Goal: Check status: Check status

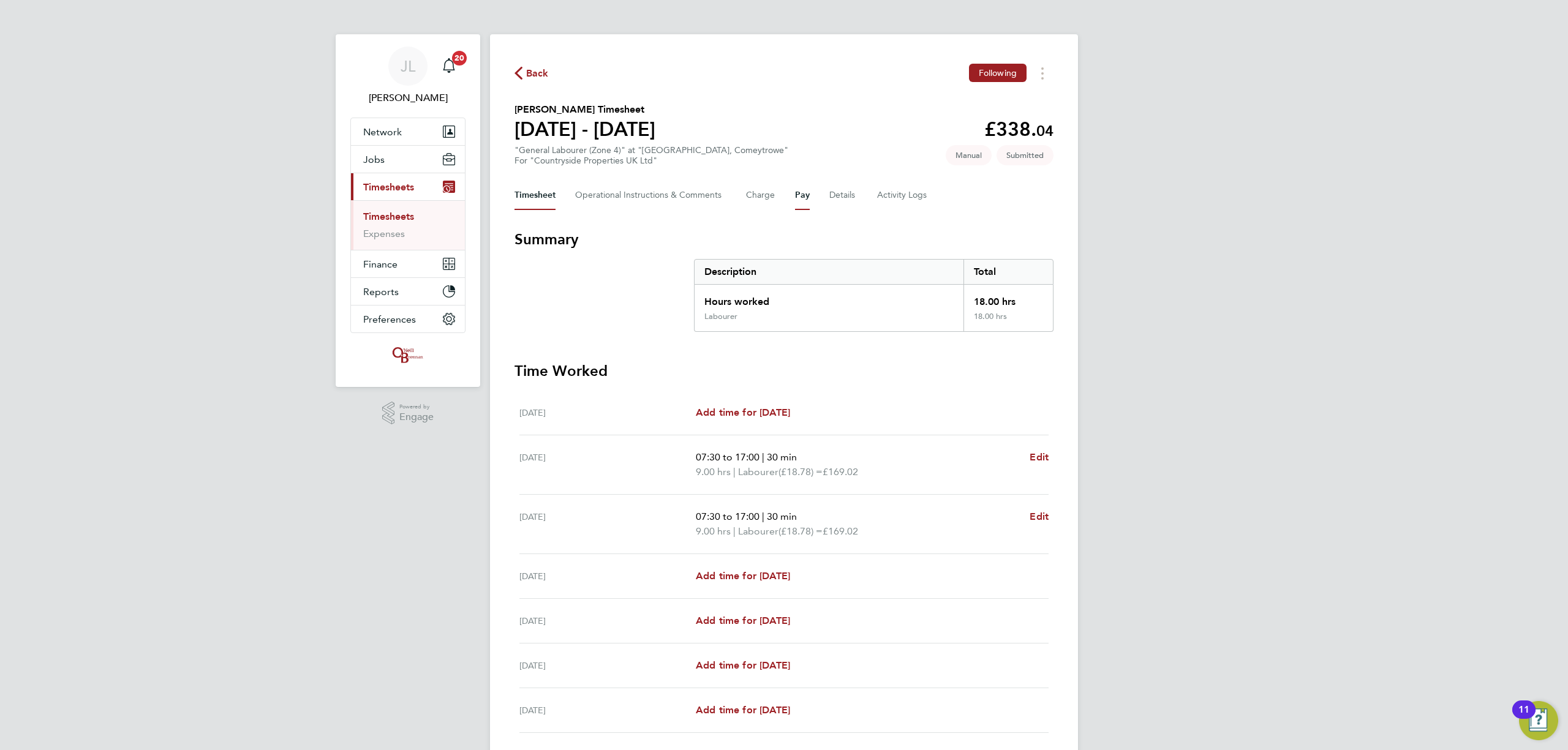
click at [802, 195] on button "Pay" at bounding box center [802, 195] width 15 height 29
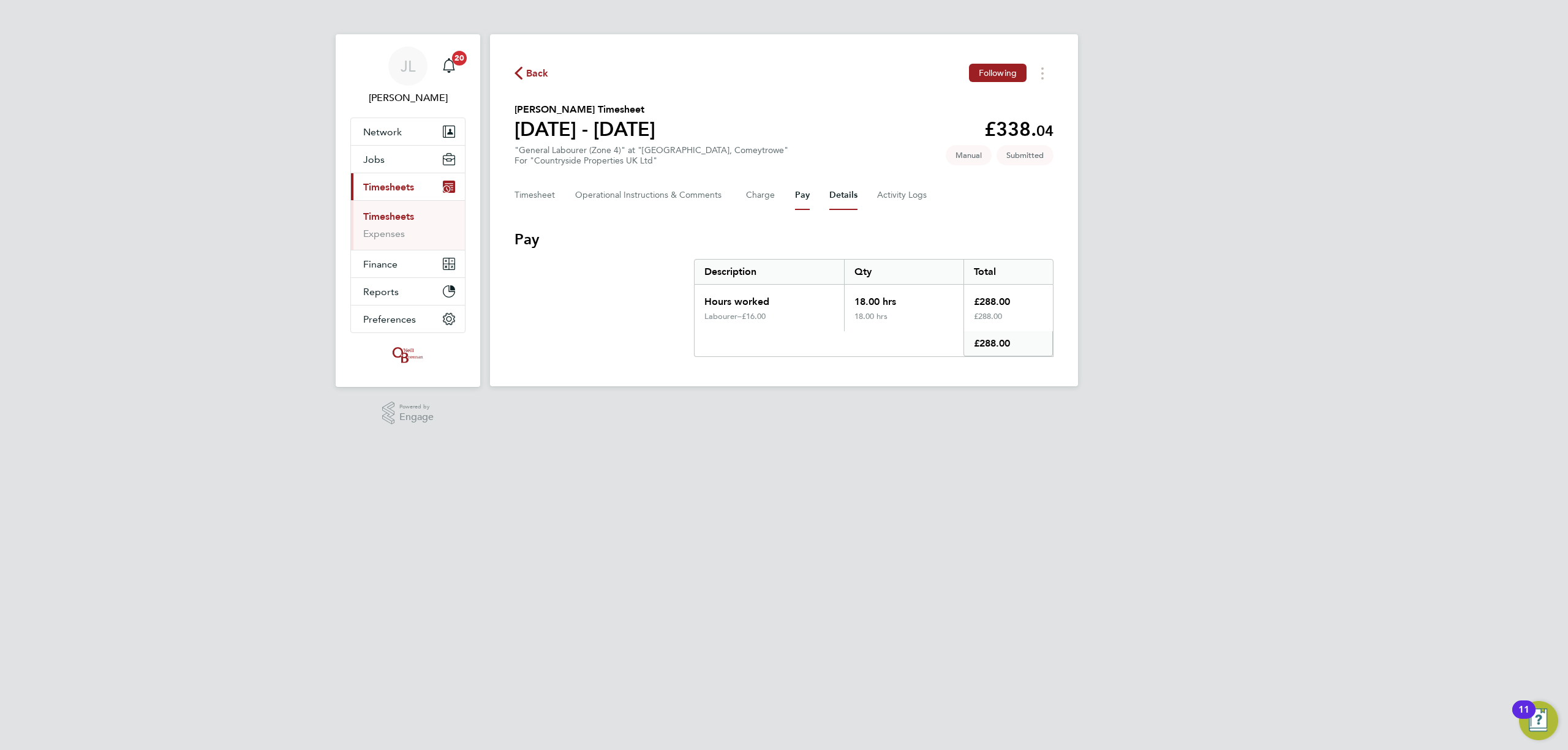
click at [832, 194] on button "Details" at bounding box center [843, 195] width 28 height 29
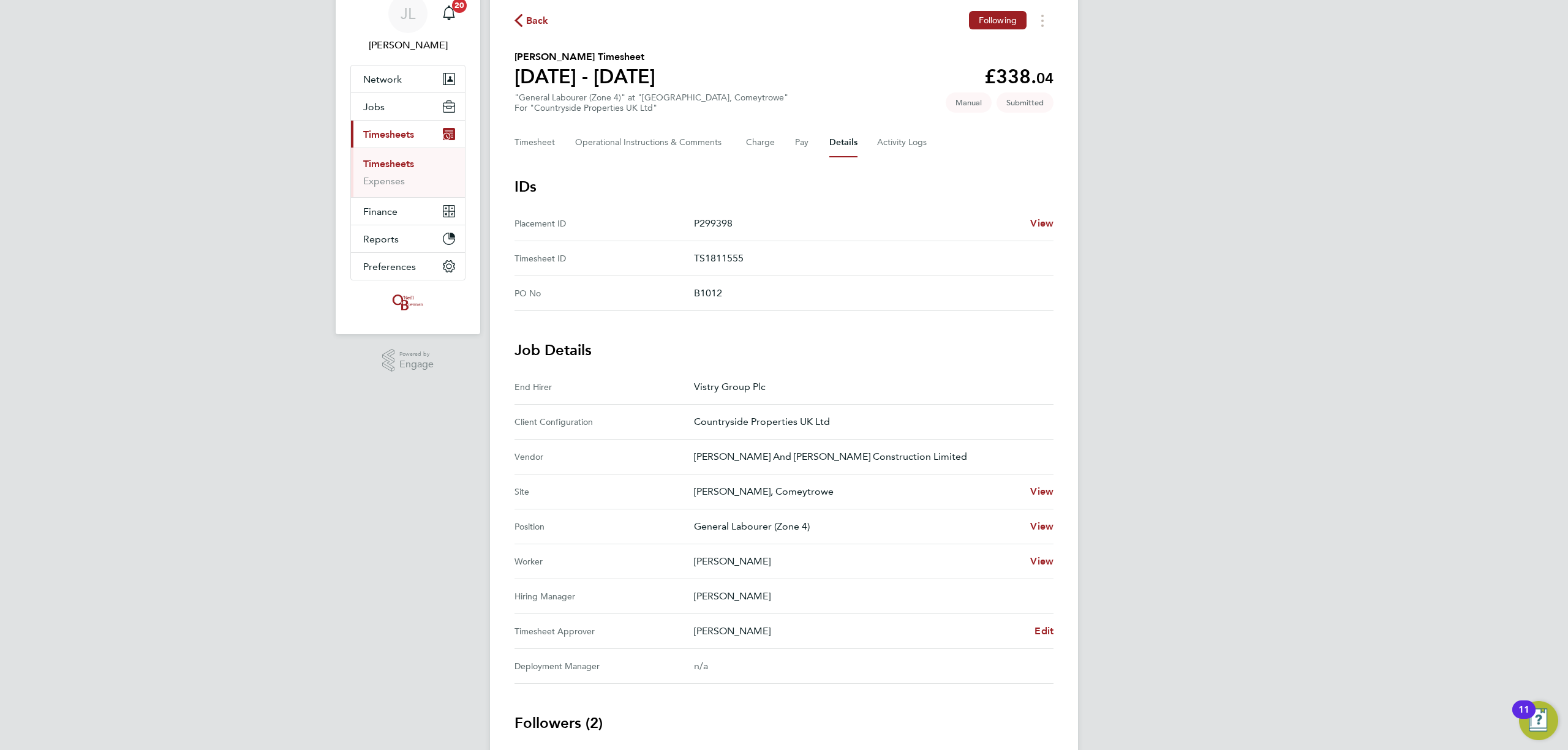
scroll to position [82, 0]
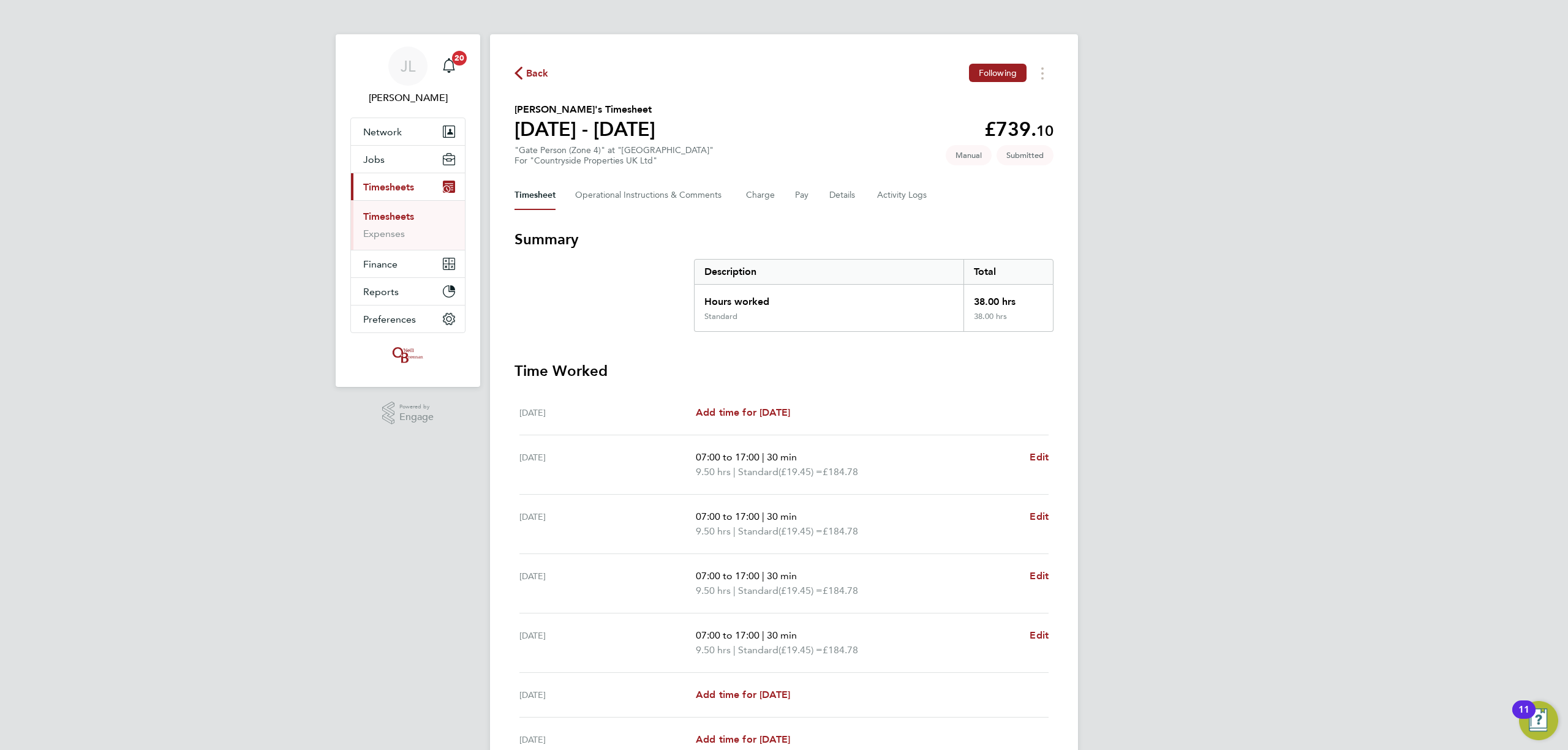
click at [810, 187] on div "Timesheet Operational Instructions & Comments Charge Pay Details Activity Logs" at bounding box center [783, 195] width 539 height 29
click at [806, 190] on button "Pay" at bounding box center [802, 195] width 15 height 29
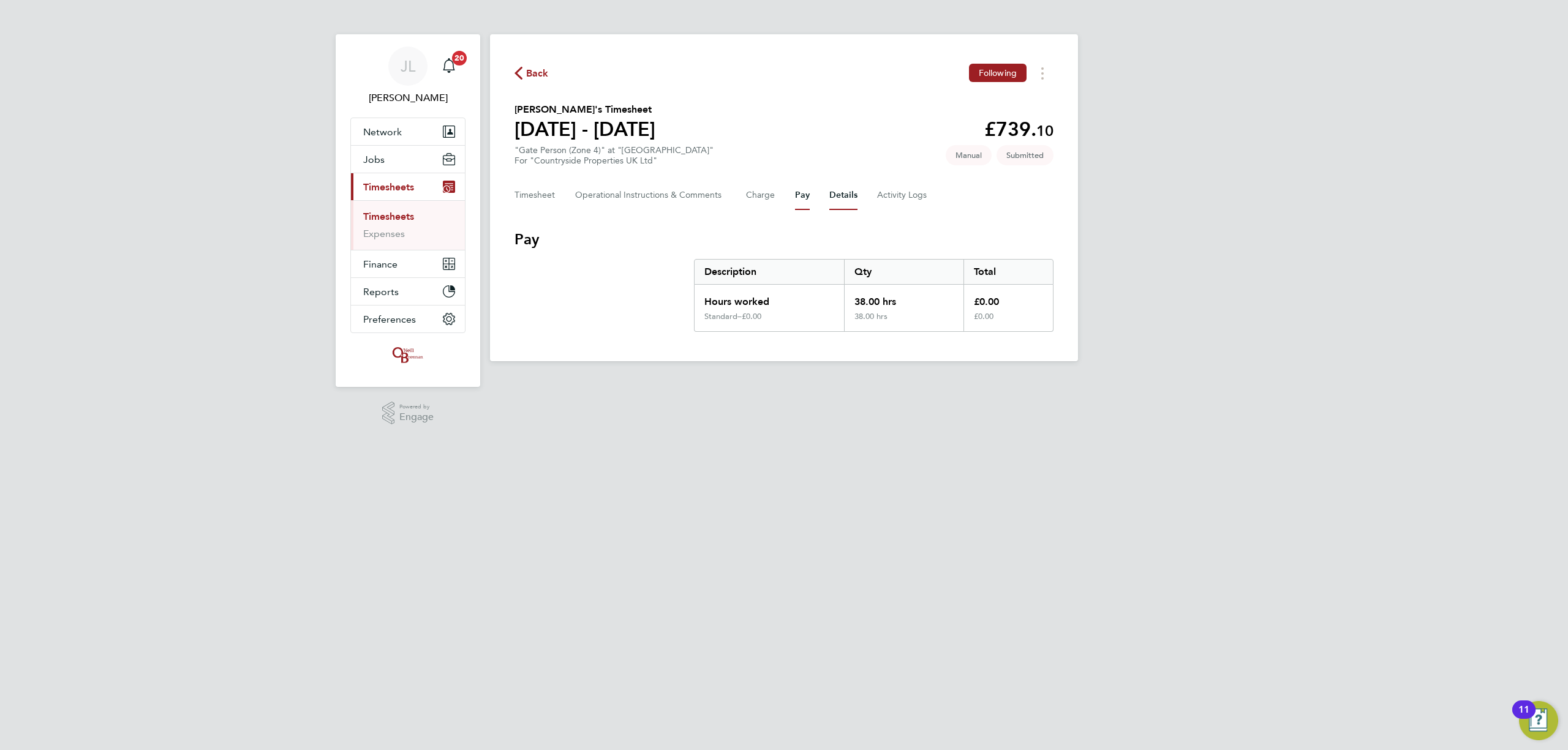
click at [844, 199] on button "Details" at bounding box center [843, 195] width 28 height 29
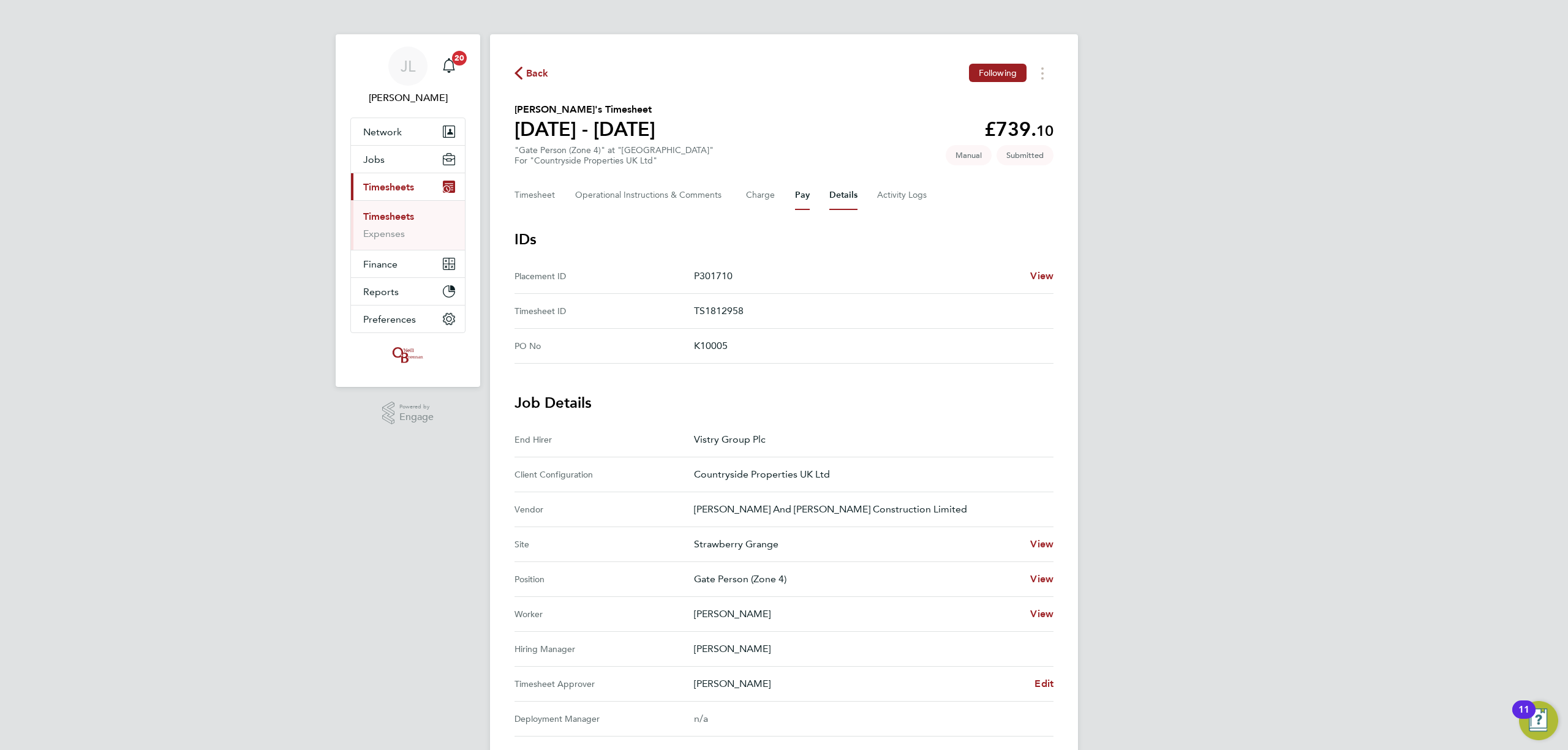
click at [802, 202] on button "Pay" at bounding box center [802, 195] width 15 height 29
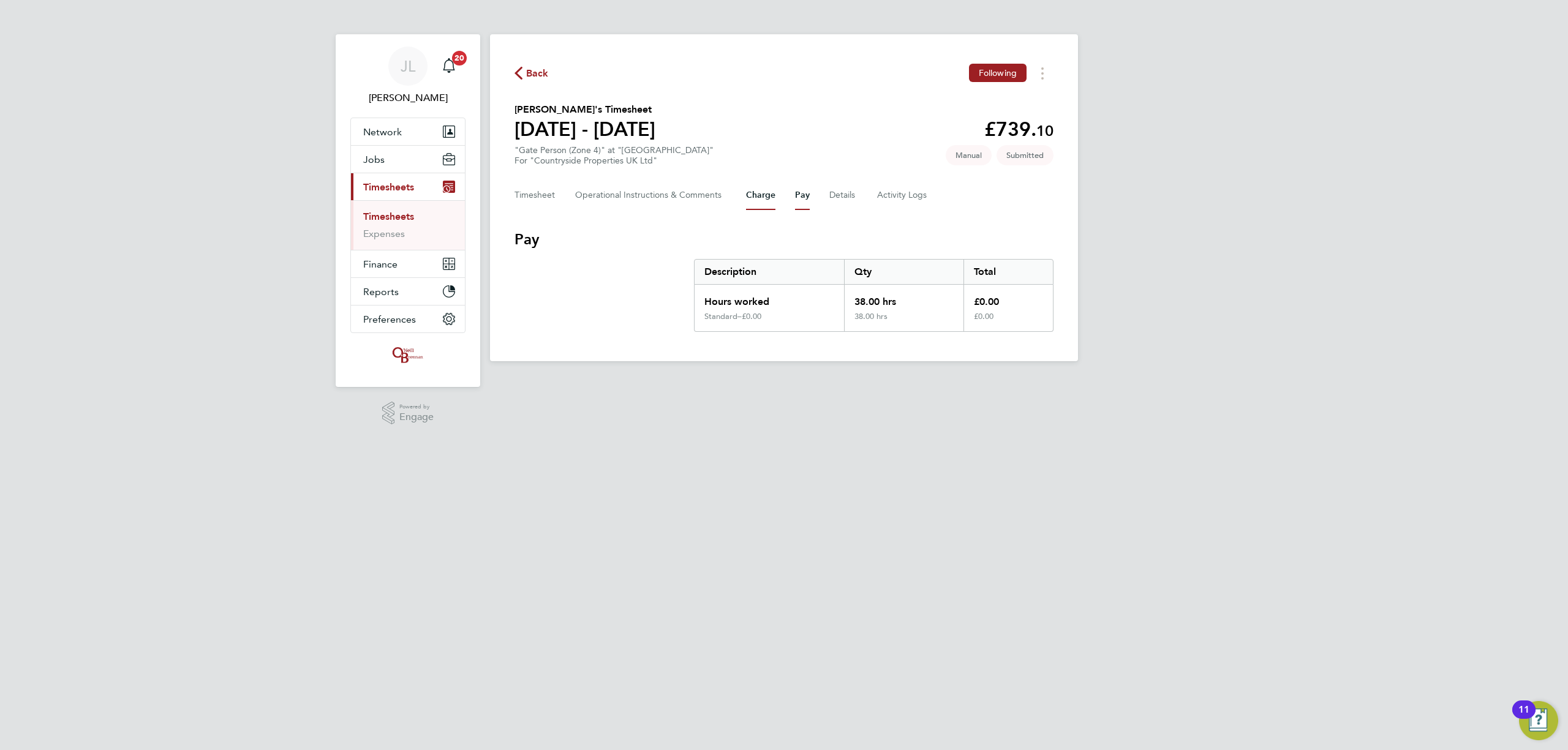
click at [763, 196] on button "Charge" at bounding box center [760, 195] width 29 height 29
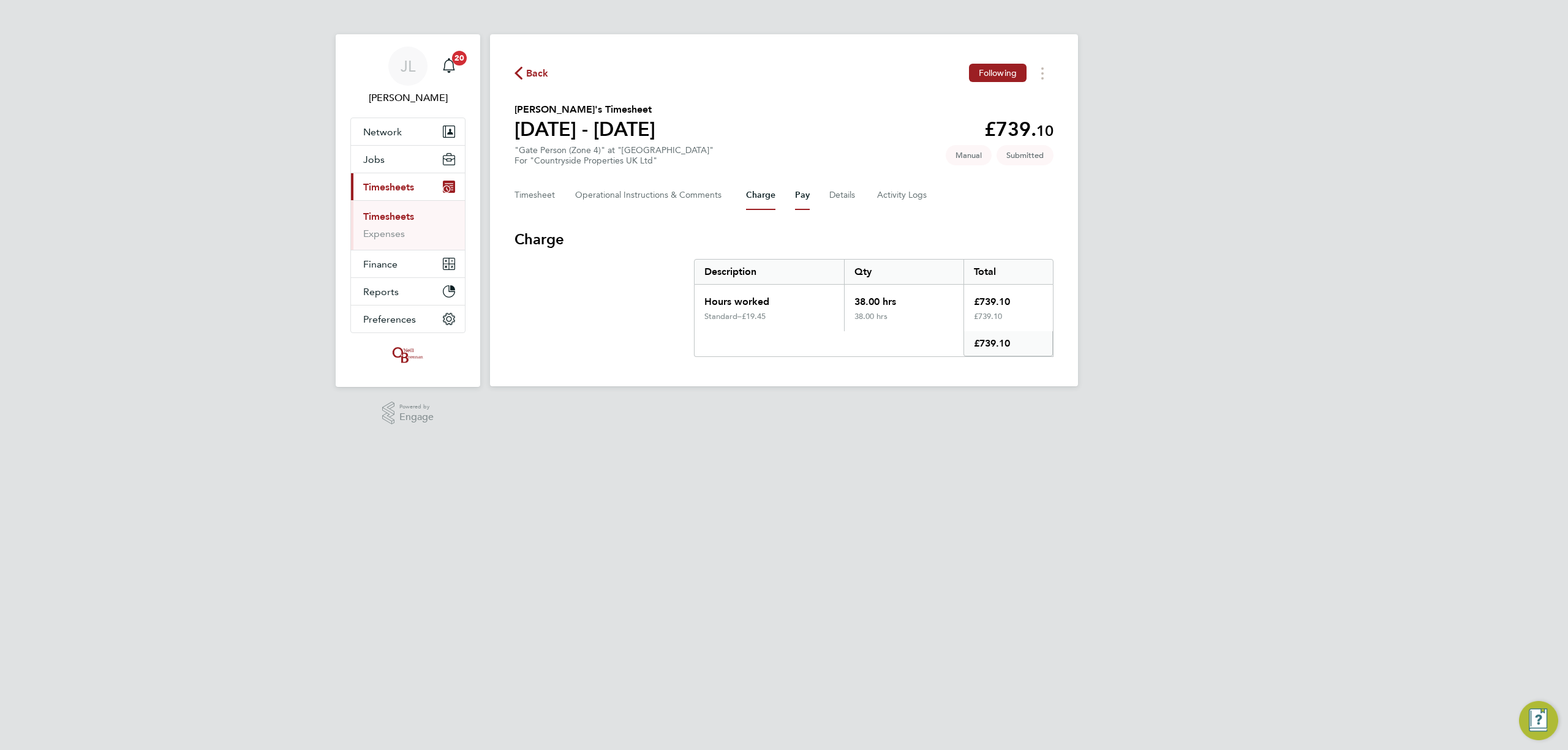
click at [801, 192] on button "Pay" at bounding box center [802, 195] width 15 height 29
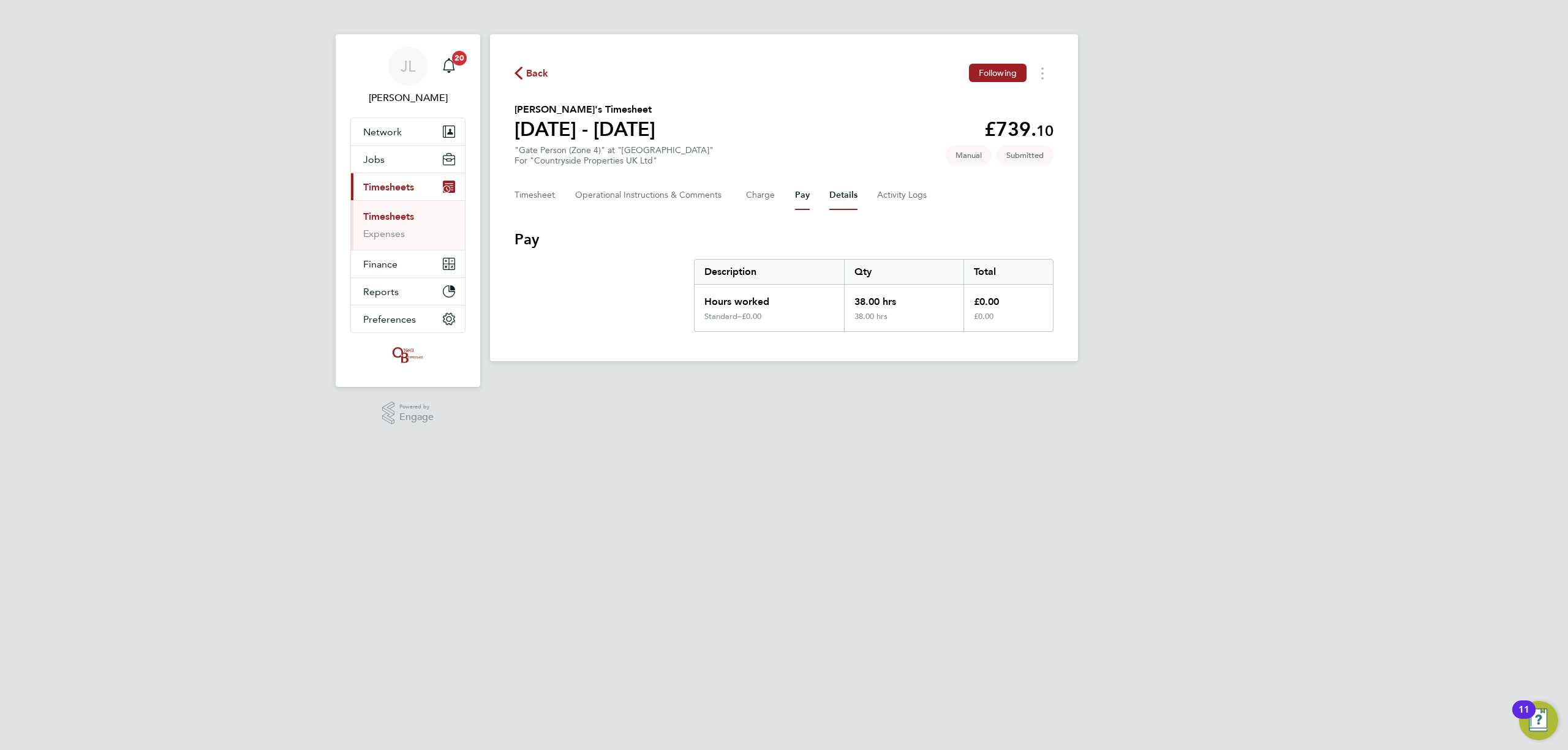
click at [837, 196] on button "Details" at bounding box center [843, 195] width 28 height 29
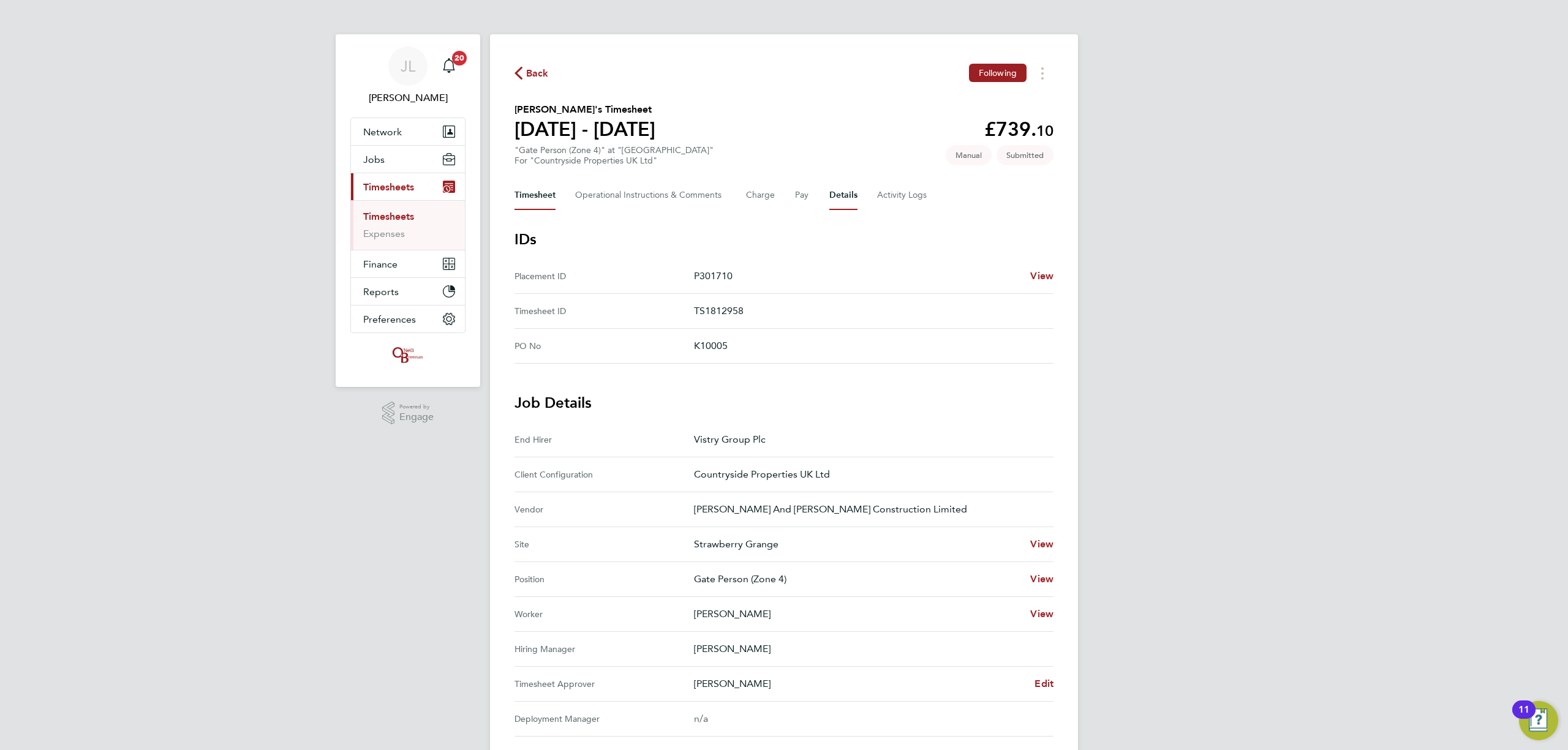
click at [550, 195] on button "Timesheet" at bounding box center [534, 195] width 41 height 29
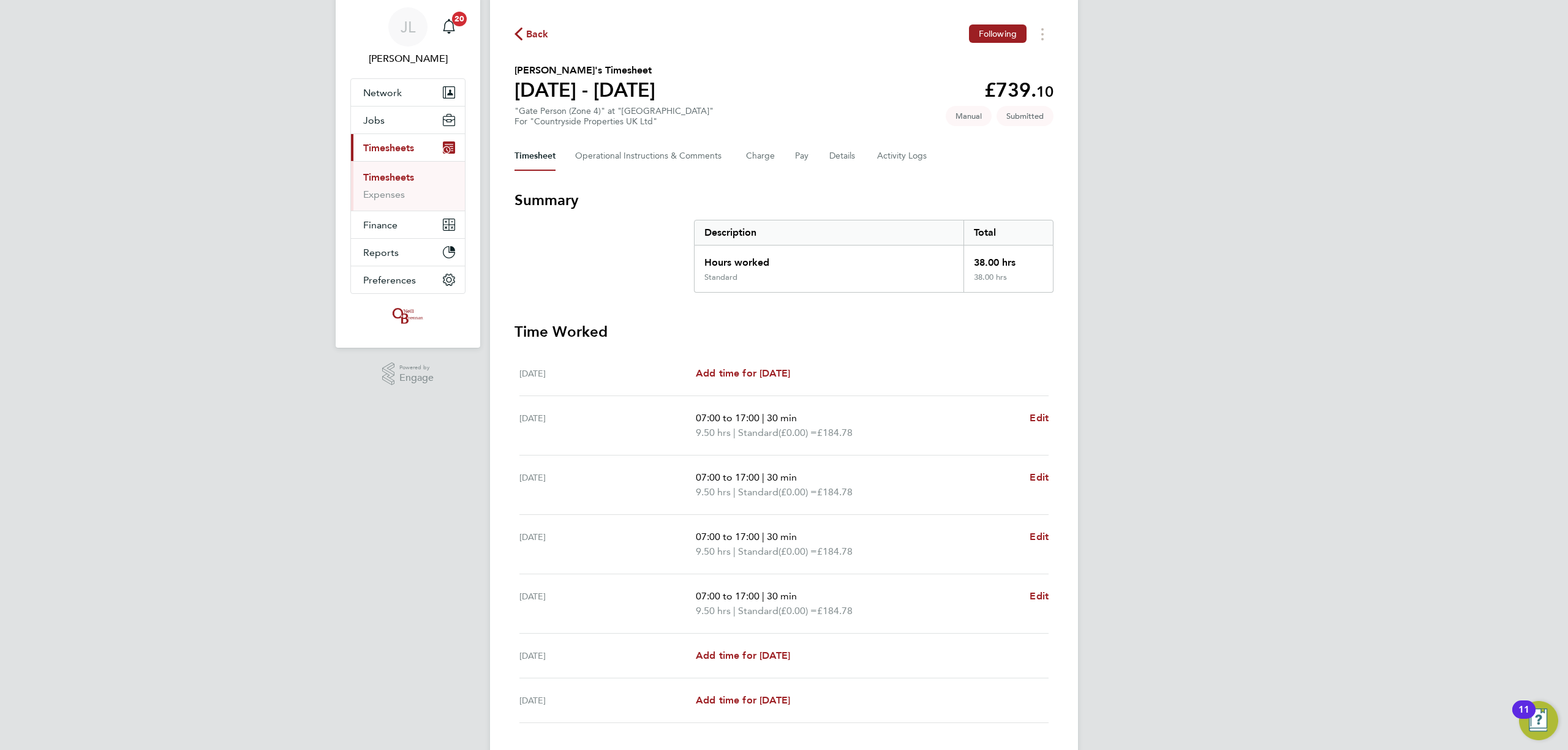
scroll to position [120, 0]
